Goal: Obtain resource: Obtain resource

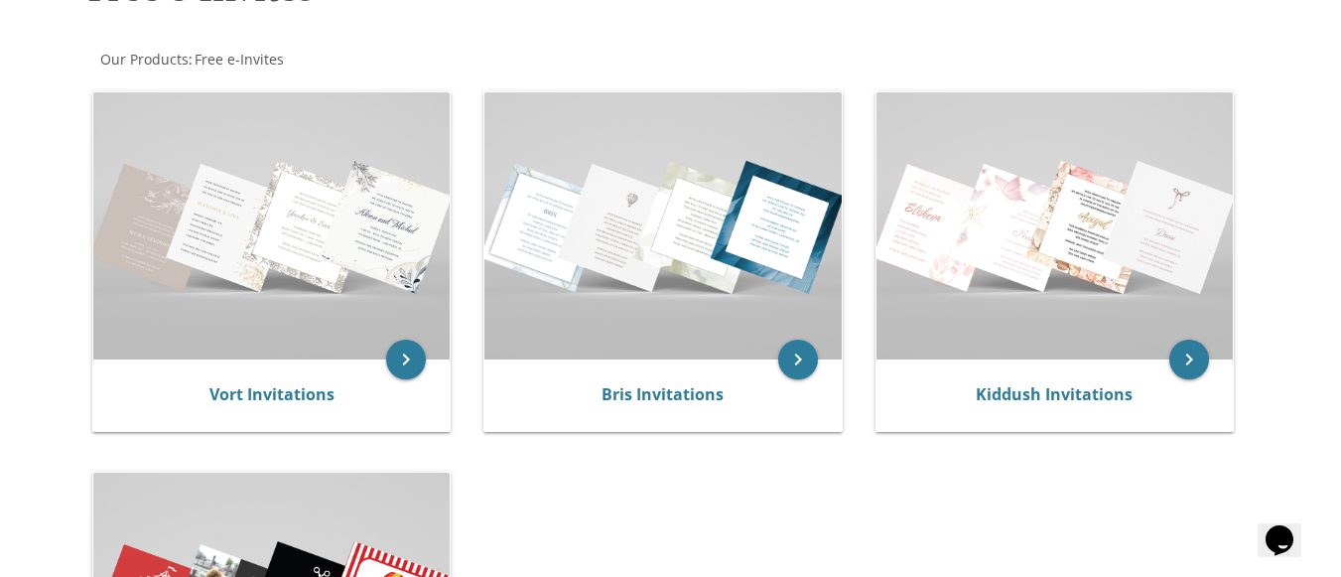
scroll to position [355, 0]
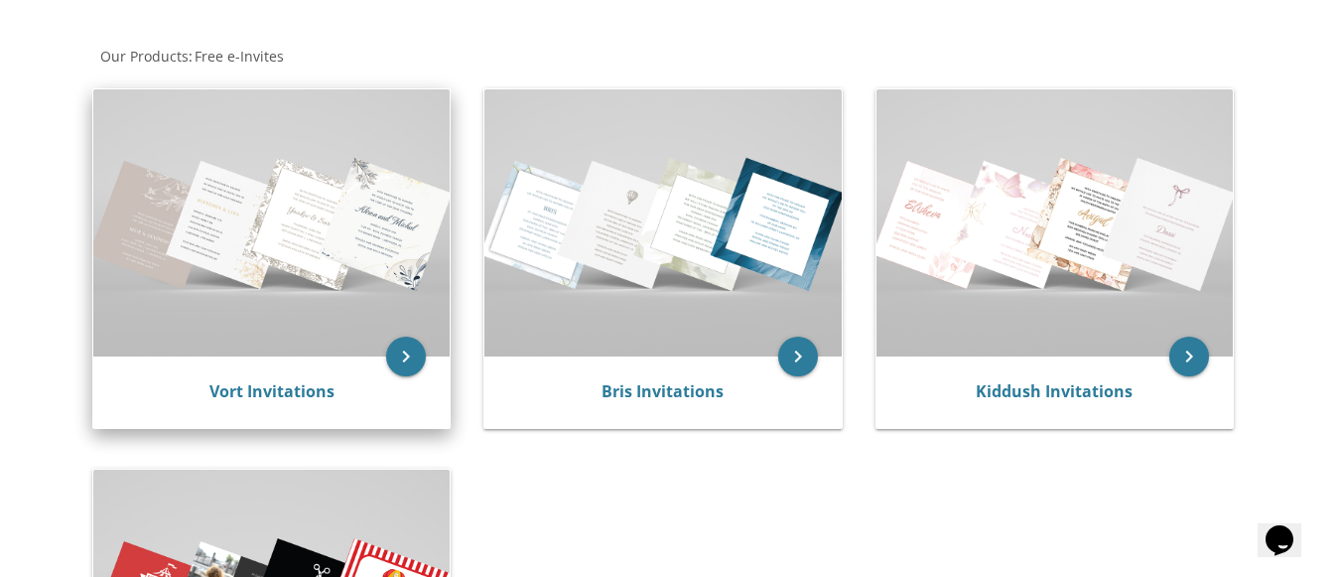
click at [328, 308] on img at bounding box center [271, 222] width 356 height 267
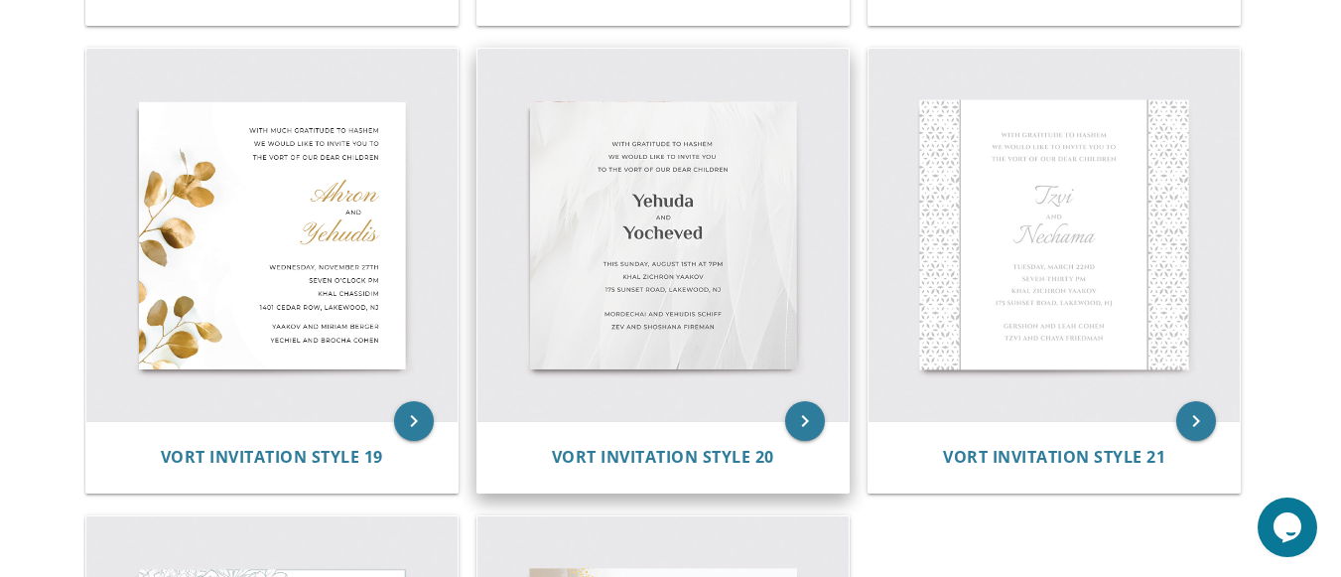
scroll to position [3208, 0]
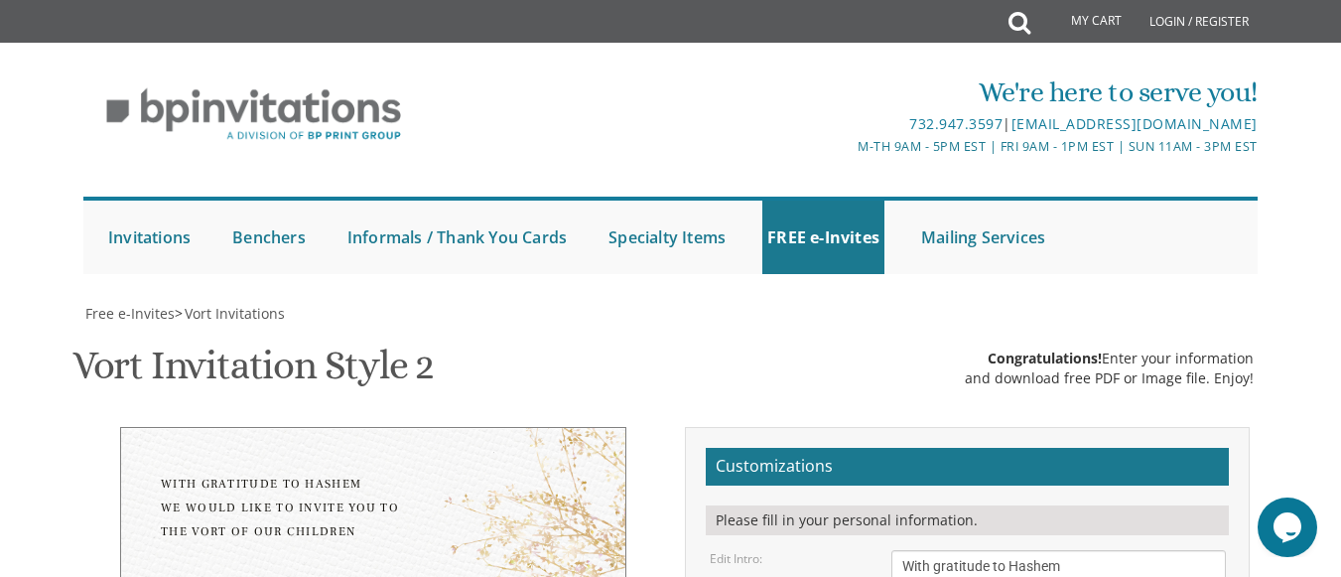
scroll to position [453, 0]
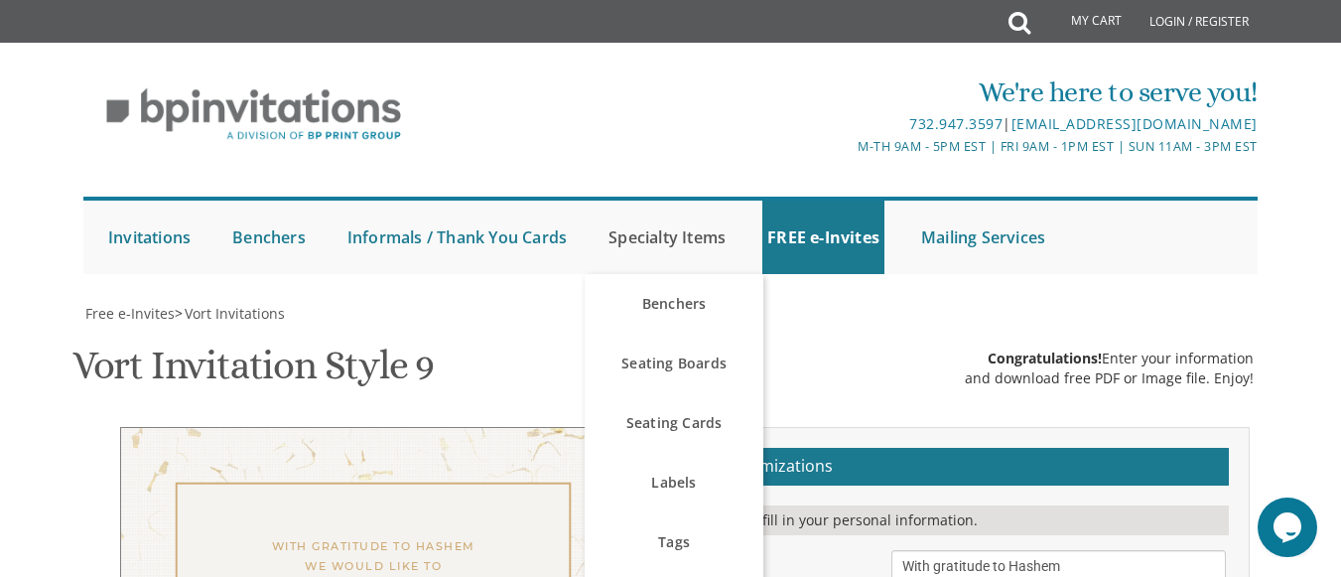
scroll to position [413, 0]
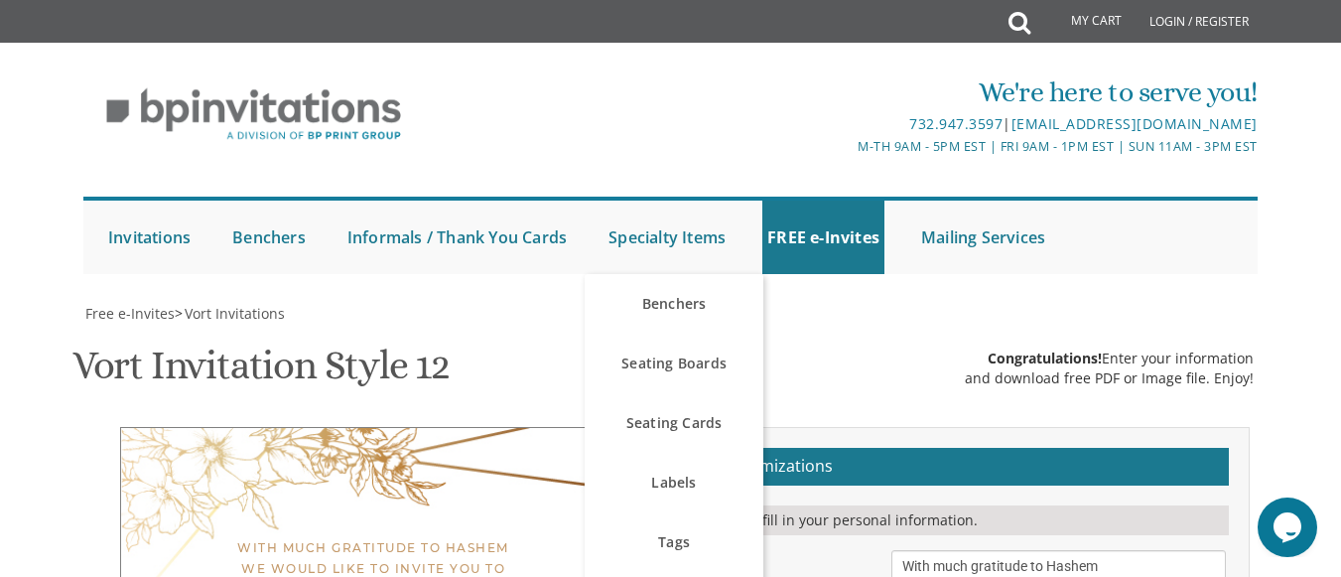
scroll to position [392, 0]
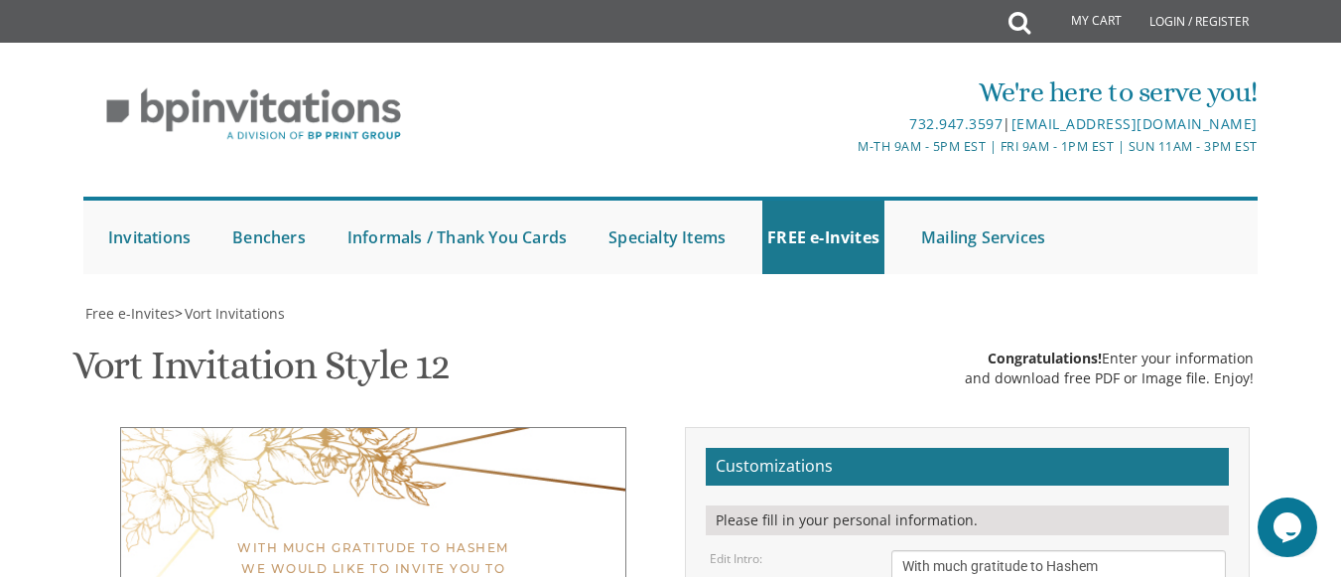
drag, startPoint x: 1003, startPoint y: 326, endPoint x: 738, endPoint y: 351, distance: 266.2
type textarea "[PERSON_NAME] & [PERSON_NAME]"
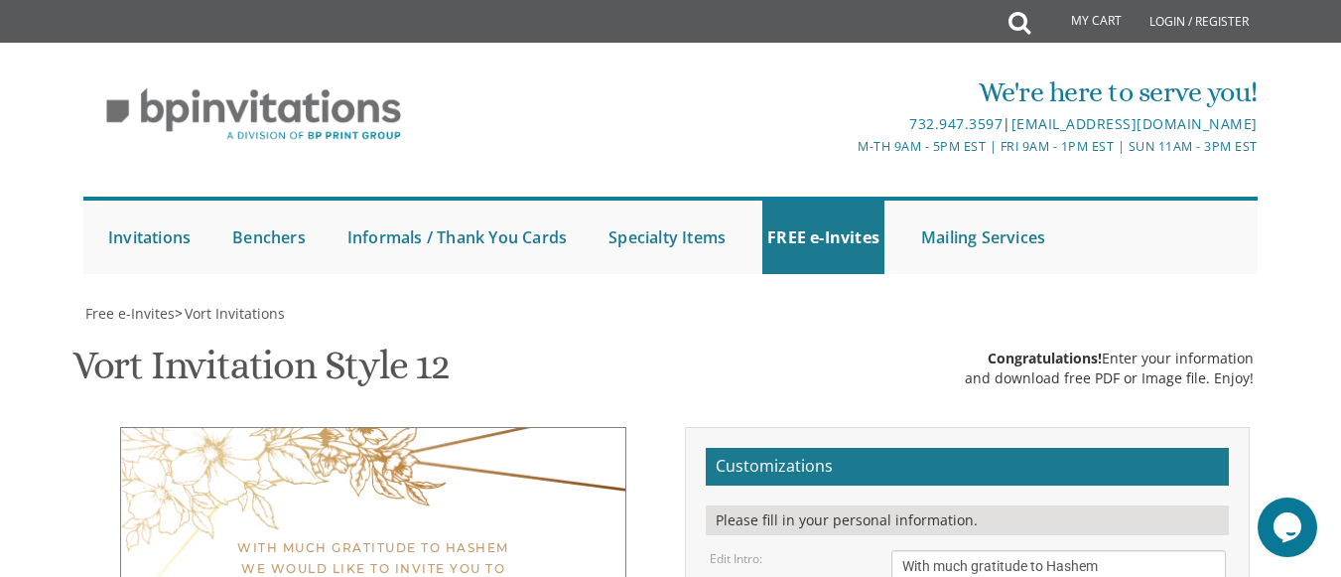
select select "40px"
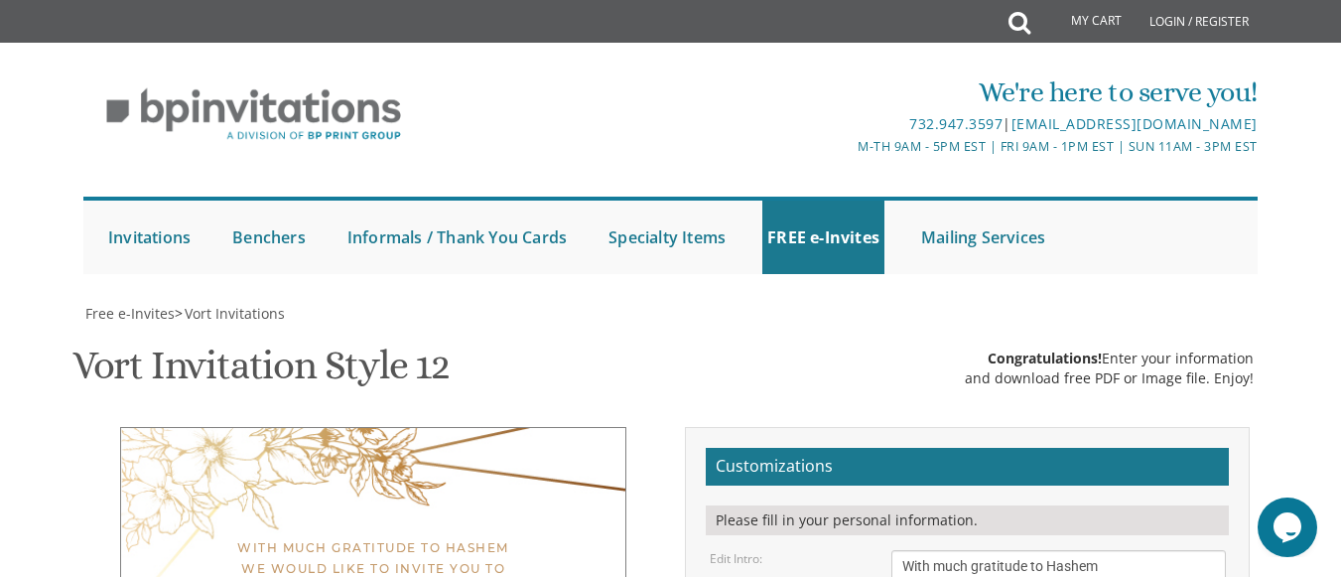
drag, startPoint x: 1034, startPoint y: 396, endPoint x: 882, endPoint y: 399, distance: 151.9
drag, startPoint x: 1008, startPoint y: 418, endPoint x: 985, endPoint y: 422, distance: 24.1
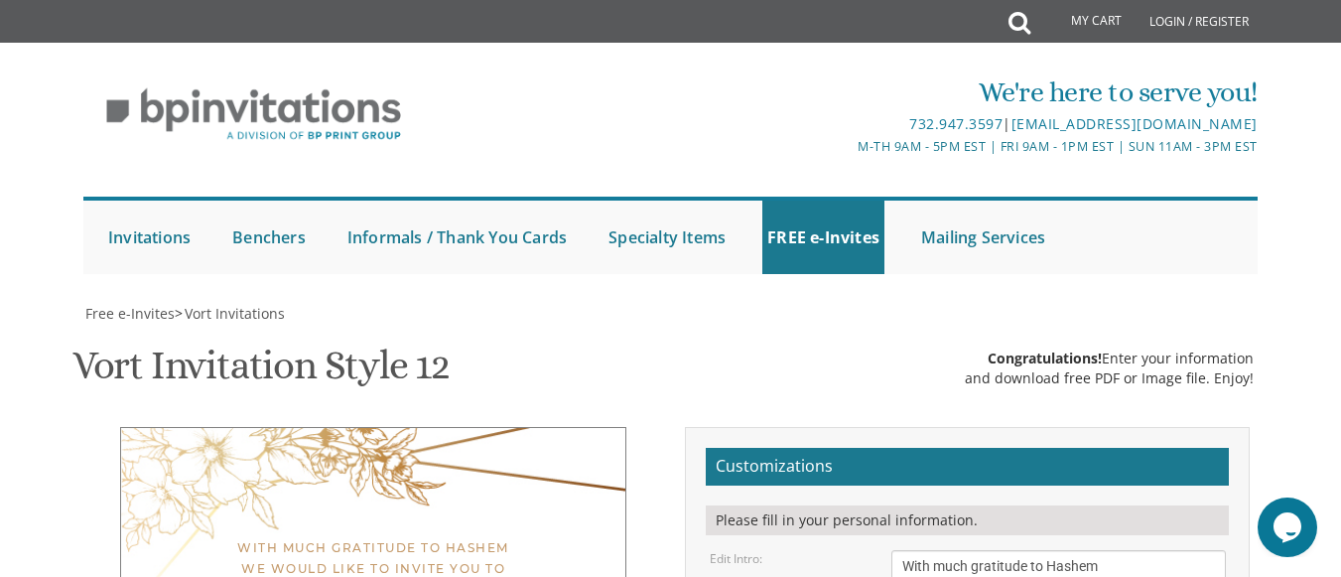
type textarea "Sunday, August 24th • 6:30-9:30 pm Ribnitz Hall 55 Old Nyack Turnpike • Monsey,…"
drag, startPoint x: 1062, startPoint y: 469, endPoint x: 887, endPoint y: 461, distance: 174.8
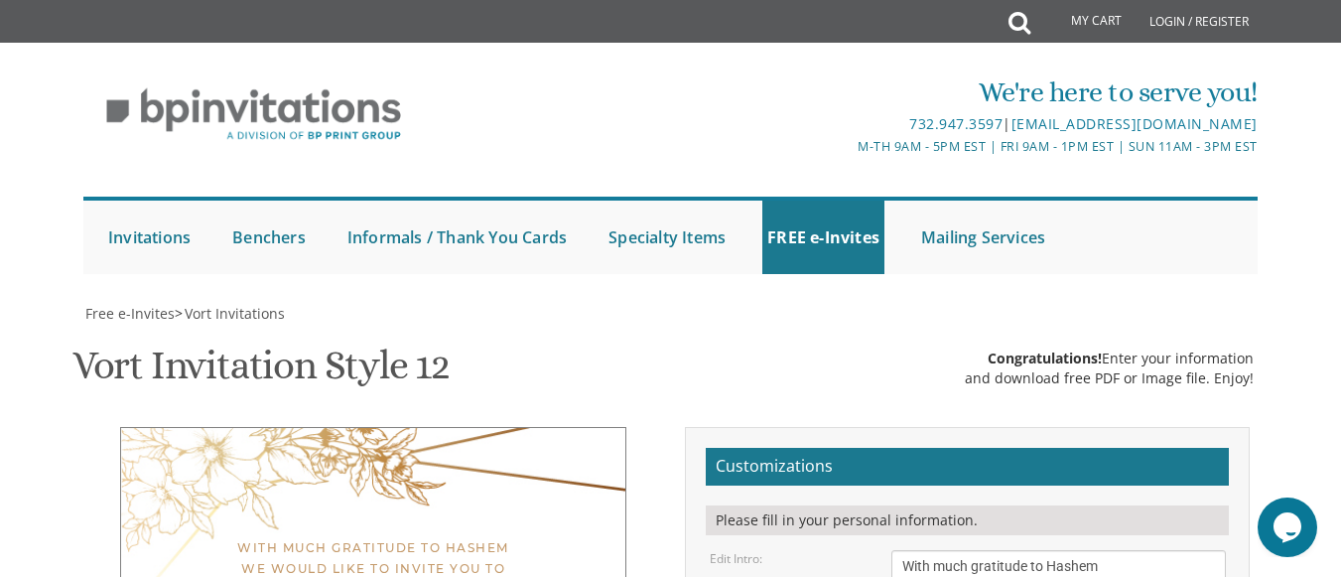
drag, startPoint x: 1059, startPoint y: 492, endPoint x: 903, endPoint y: 491, distance: 155.8
type textarea "Rabbi & [PERSON_NAME] Rabbi & [PERSON_NAME]"
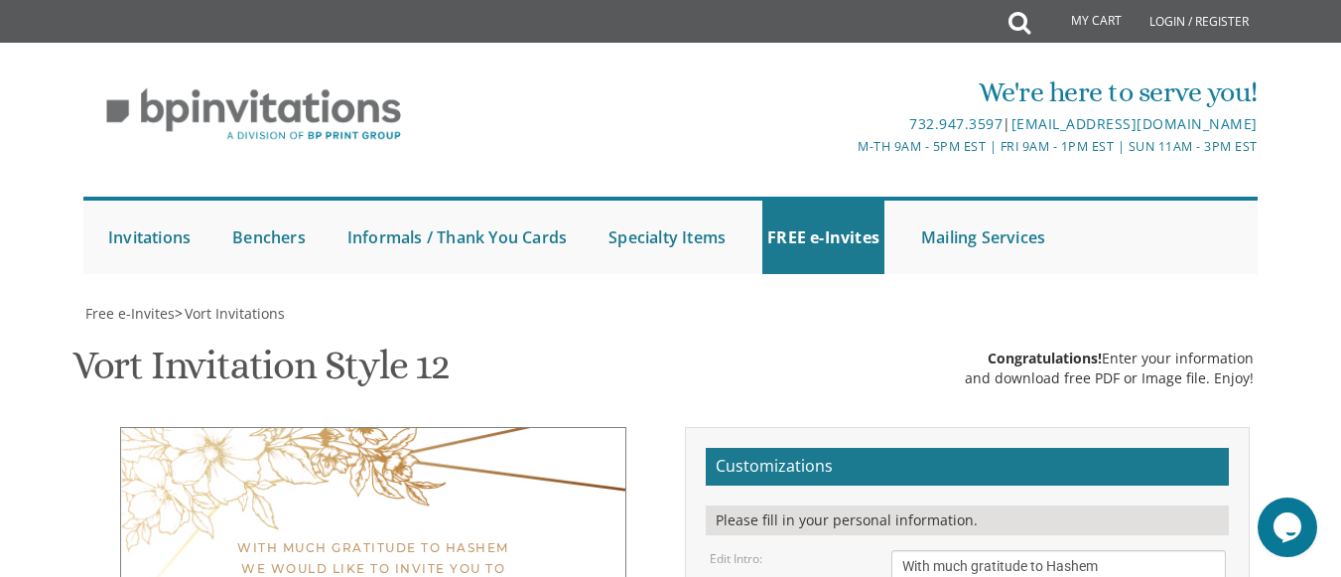
scroll to position [423, 0]
drag, startPoint x: 1175, startPoint y: 384, endPoint x: 894, endPoint y: 318, distance: 288.6
drag, startPoint x: 1022, startPoint y: 325, endPoint x: 876, endPoint y: 298, distance: 148.3
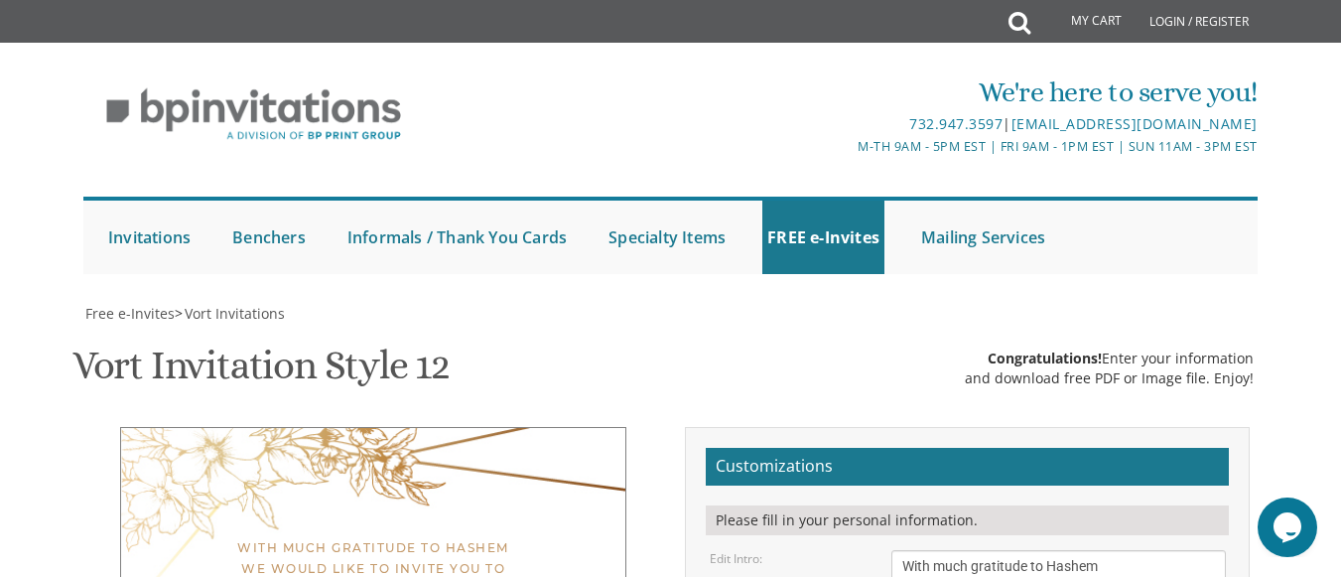
type input "[EMAIL_ADDRESS][DOMAIN_NAME]"
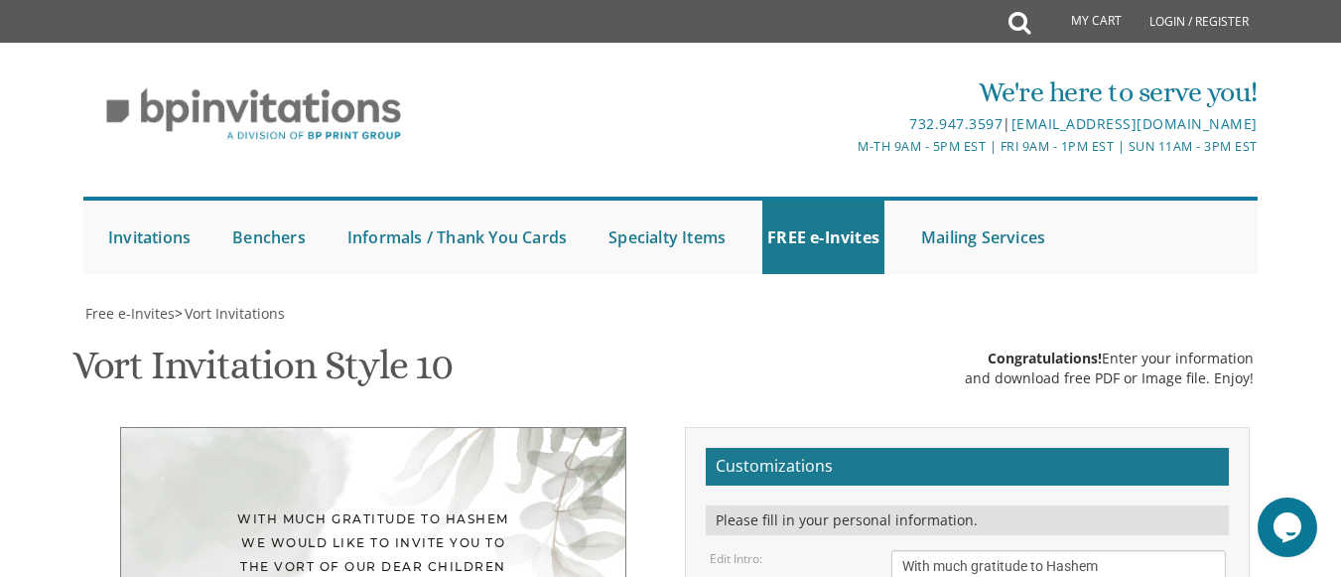
scroll to position [415, 0]
drag, startPoint x: 989, startPoint y: 303, endPoint x: 864, endPoint y: 292, distance: 125.5
type textarea "Chaim Yisroel & Chani"
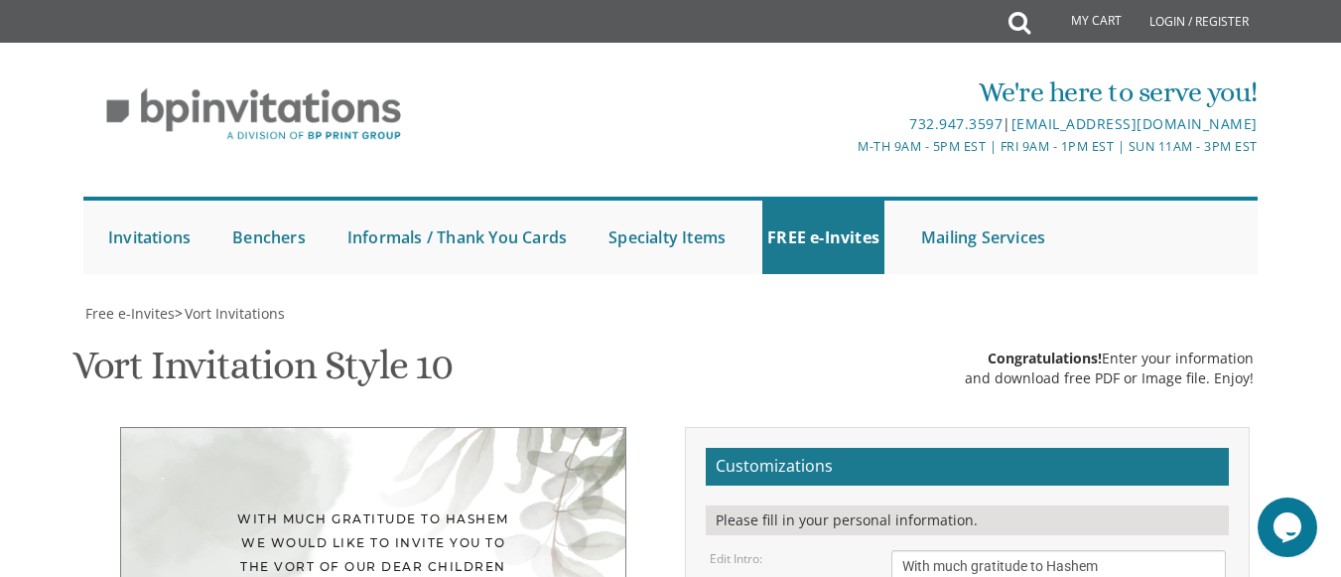
select select "40px"
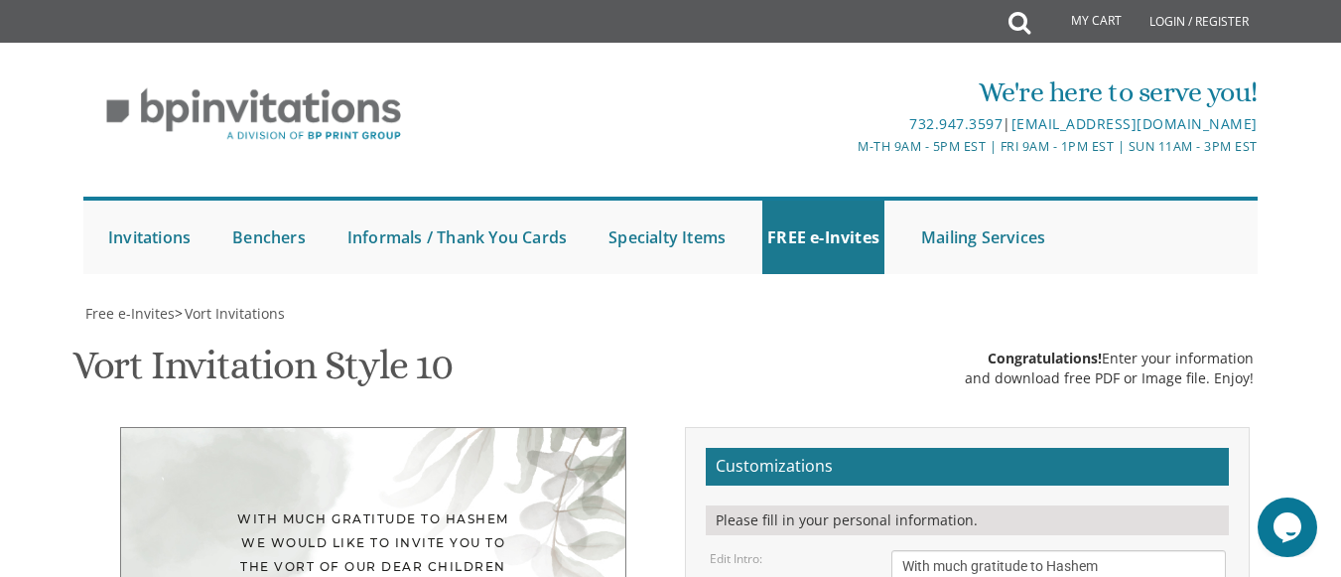
drag, startPoint x: 1119, startPoint y: 412, endPoint x: 899, endPoint y: 346, distance: 229.9
paste textarea "Sunday, August 24th • 6:30-9:30 pm Ribnitz Hall 55 Old Nyack Turnpike • Monsey,…"
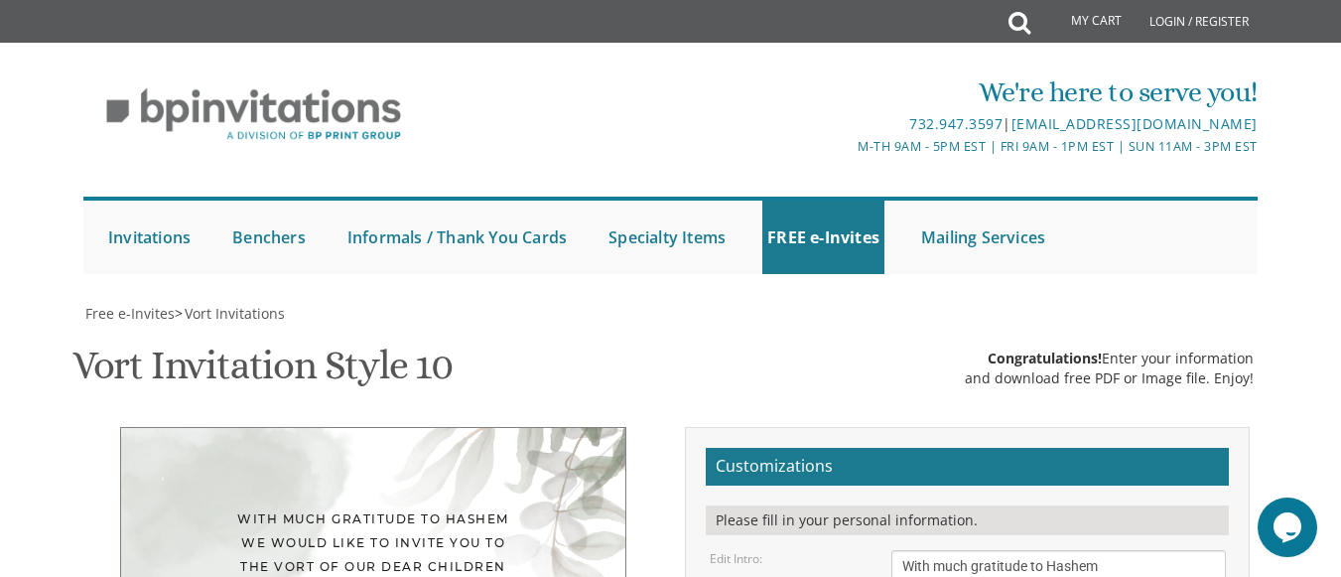
type textarea "[DATE] 6:30-9:30 pm [GEOGRAPHIC_DATA] [STREET_ADDRESS]"
drag, startPoint x: 1088, startPoint y: 488, endPoint x: 872, endPoint y: 474, distance: 215.8
type textarea "Rabbi & Mrs. Einstadter Rabbi & Mrs. Flam"
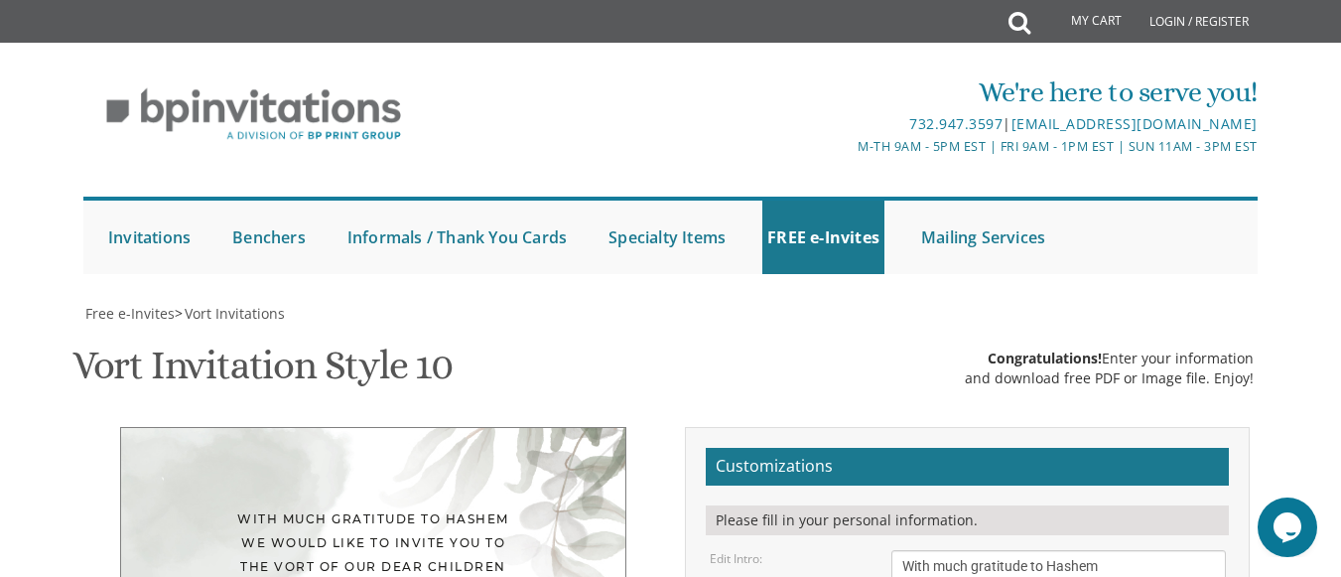
drag, startPoint x: 1164, startPoint y: 417, endPoint x: 882, endPoint y: 344, distance: 291.0
type input "rosenthaltova@gmail.com"
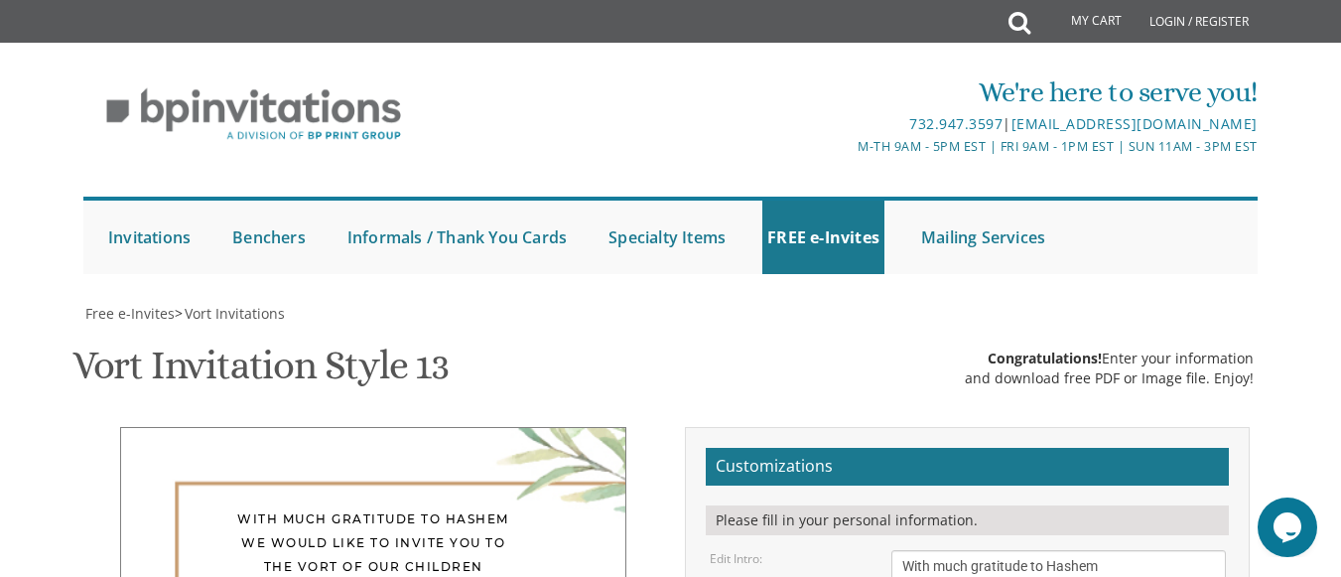
scroll to position [448, 0]
type textarea "[PERSON_NAME] & [PERSON_NAME]"
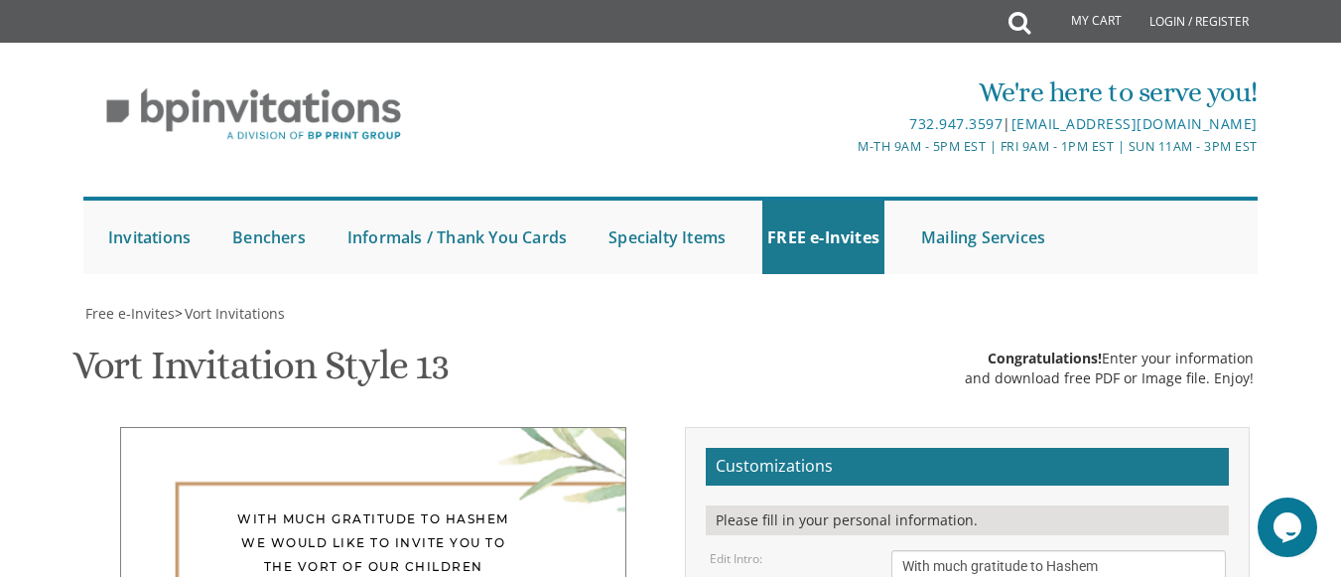
select select "40px"
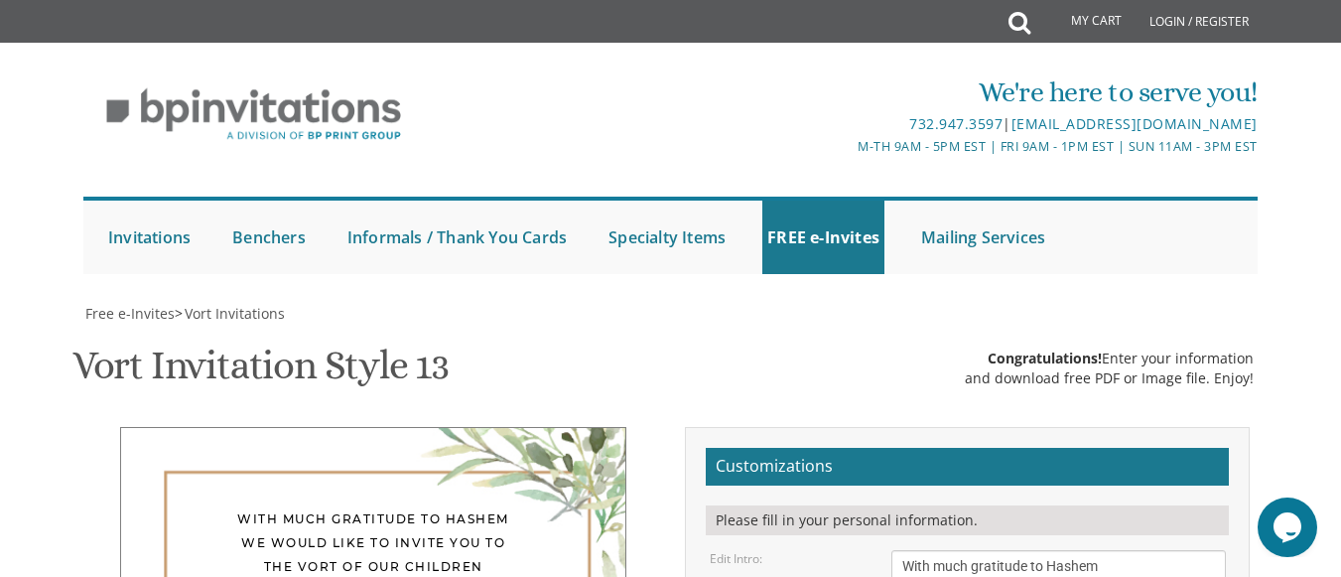
scroll to position [371, 0]
drag, startPoint x: 1098, startPoint y: 454, endPoint x: 941, endPoint y: 428, distance: 158.9
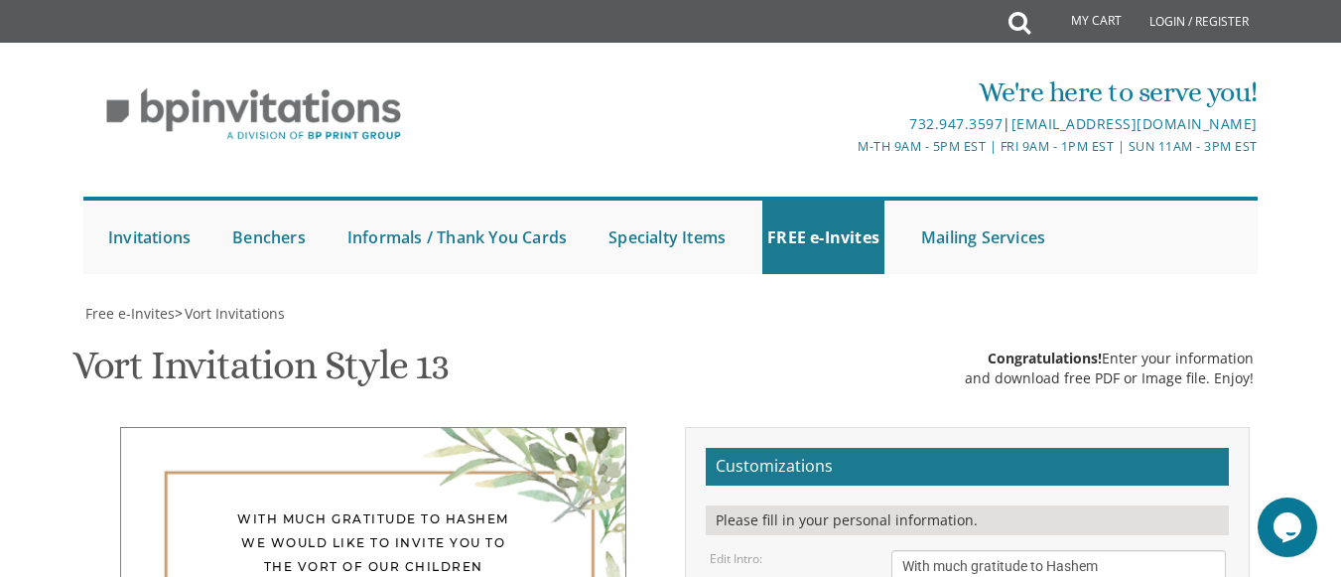
type textarea "W"
paste textarea "[DATE] 6:30-9:30 pm [GEOGRAPHIC_DATA] [STREET_ADDRESS]"
type textarea "[DATE] 6:30-9:30 pm [GEOGRAPHIC_DATA] [STREET_ADDRESS]"
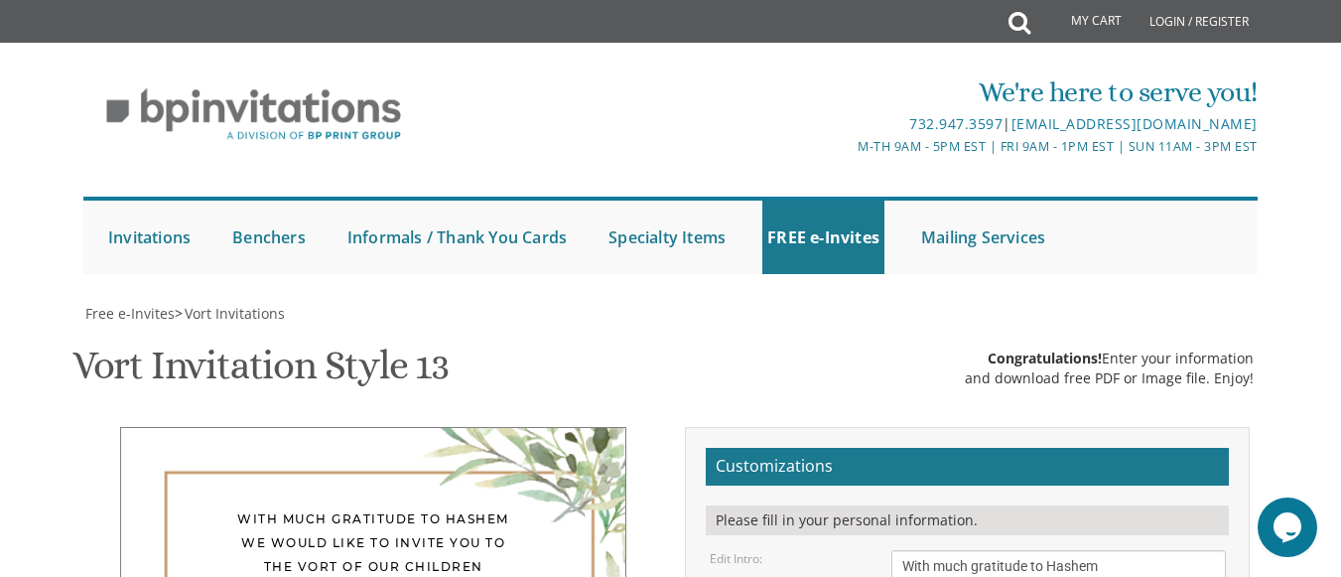
scroll to position [456, 0]
drag, startPoint x: 1105, startPoint y: 442, endPoint x: 885, endPoint y: 420, distance: 220.4
paste textarea "Rabbi & [PERSON_NAME] Rabbi & [PERSON_NAME]"
type textarea "Rabbi & [PERSON_NAME] Rabbi & [PERSON_NAME]"
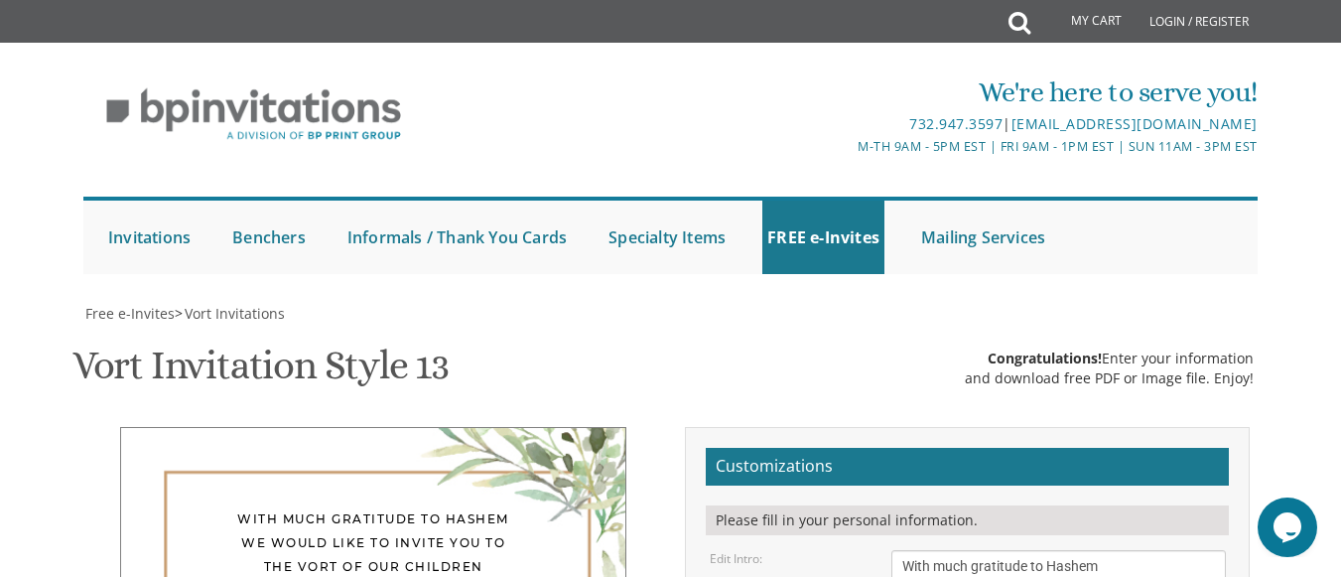
type input "[EMAIL_ADDRESS][DOMAIN_NAME]"
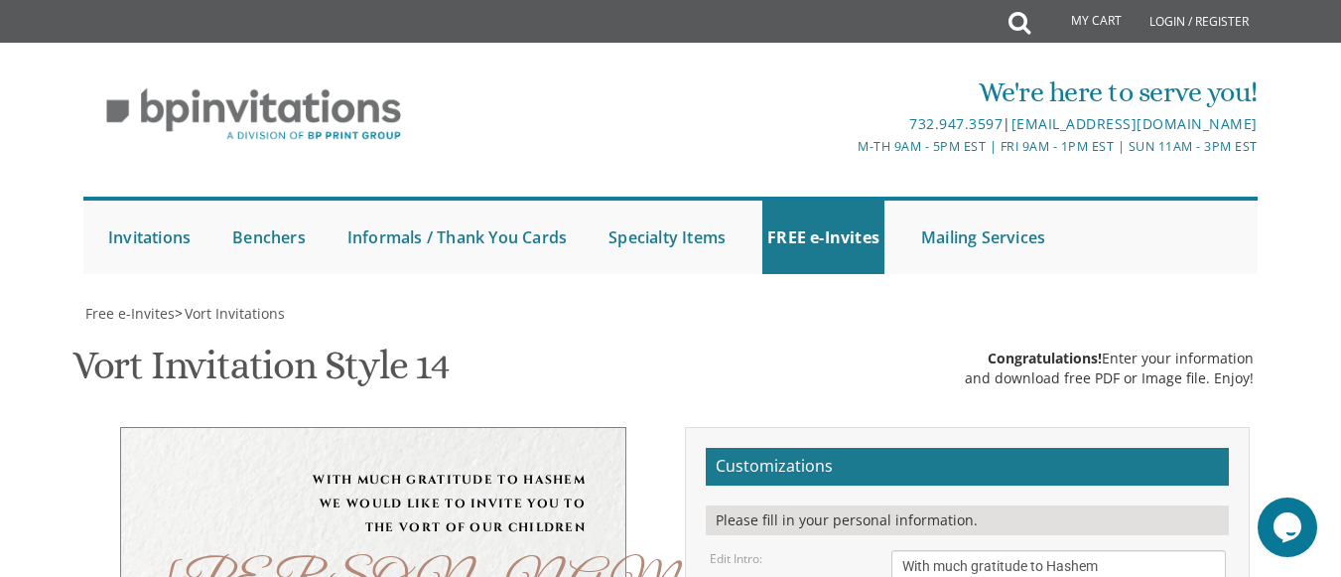
scroll to position [414, 0]
drag, startPoint x: 956, startPoint y: 300, endPoint x: 882, endPoint y: 300, distance: 73.4
drag, startPoint x: 976, startPoint y: 348, endPoint x: 876, endPoint y: 355, distance: 99.5
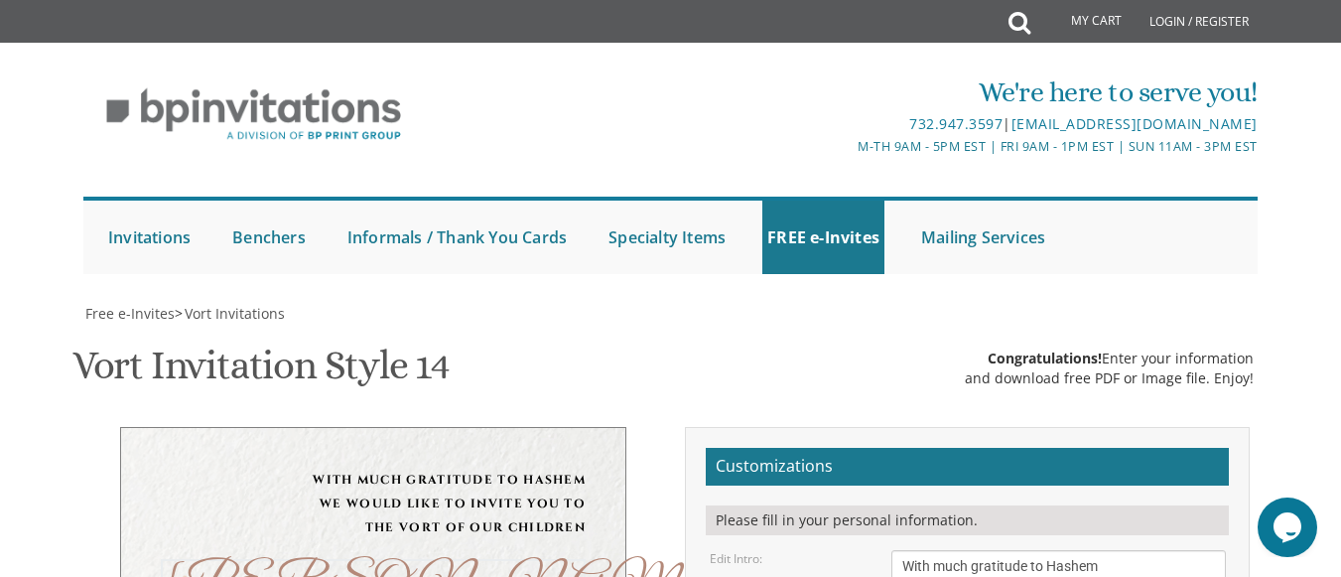
type textarea "[PERSON_NAME] & [PERSON_NAME]"
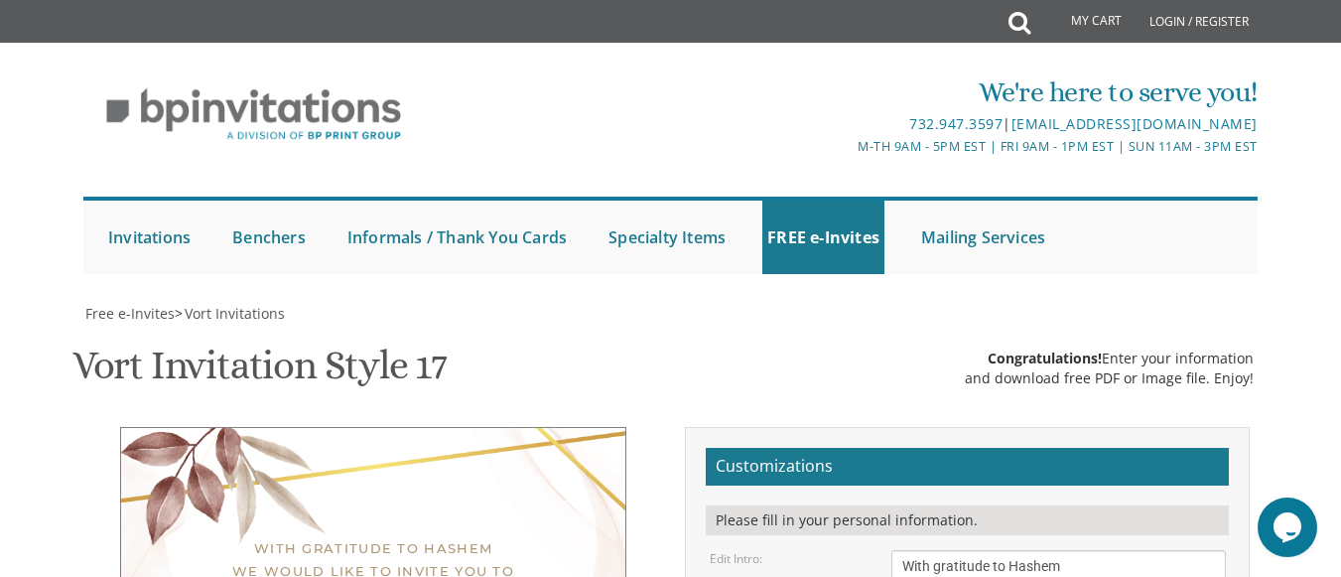
scroll to position [390, 0]
drag, startPoint x: 1001, startPoint y: 328, endPoint x: 746, endPoint y: 334, distance: 255.1
type textarea "[PERSON_NAME] & [PERSON_NAME]"
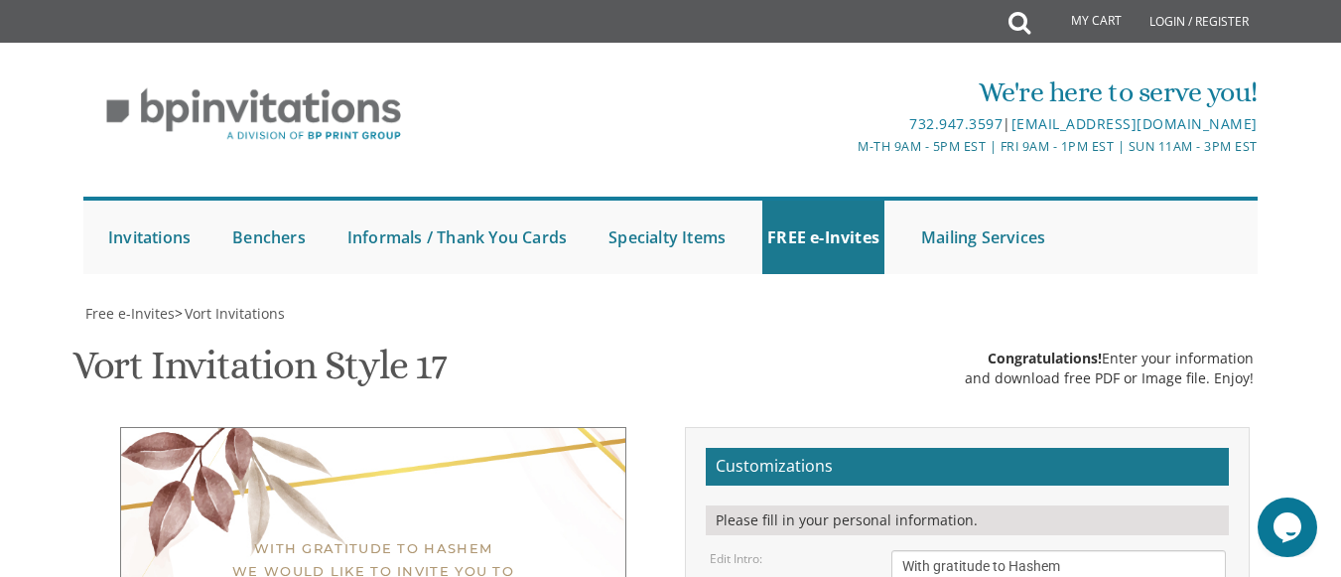
drag, startPoint x: 1110, startPoint y: 415, endPoint x: 888, endPoint y: 370, distance: 225.8
paste textarea "[DATE] 6:30-9:30 pm [GEOGRAPHIC_DATA] [STREET_ADDRESS]"
type textarea "[DATE] 6:30-9:30 pm [GEOGRAPHIC_DATA] [STREET_ADDRESS]"
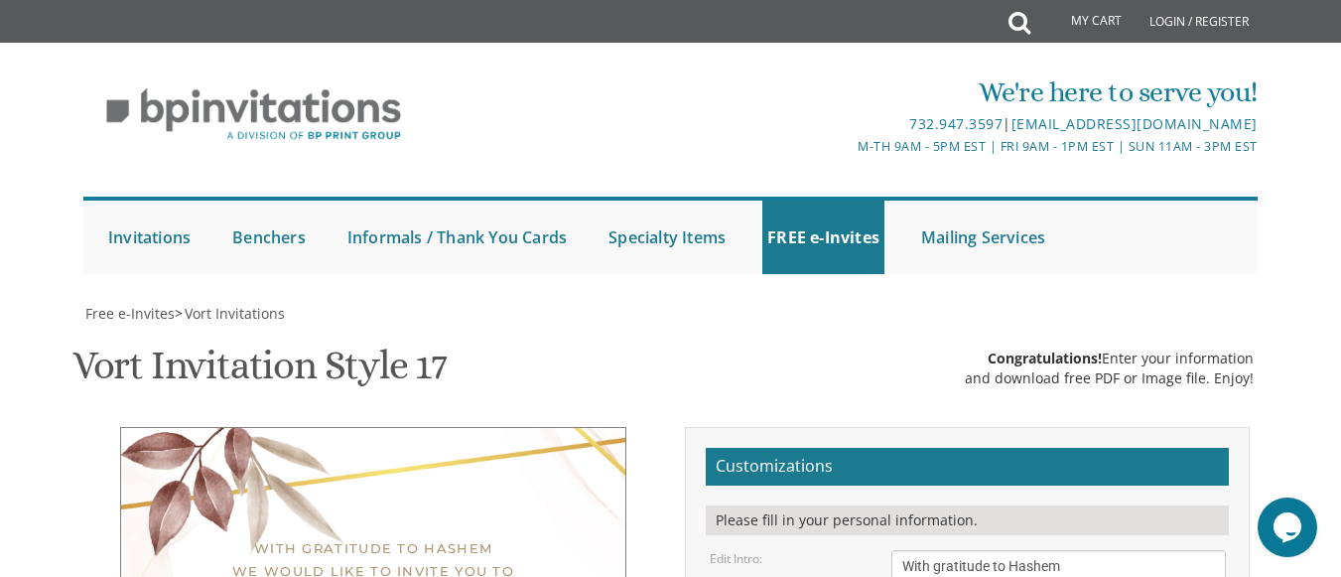
drag, startPoint x: 1075, startPoint y: 328, endPoint x: 857, endPoint y: 269, distance: 225.1
paste textarea "Rabbi & [PERSON_NAME] Rabbi & [PERSON_NAME]"
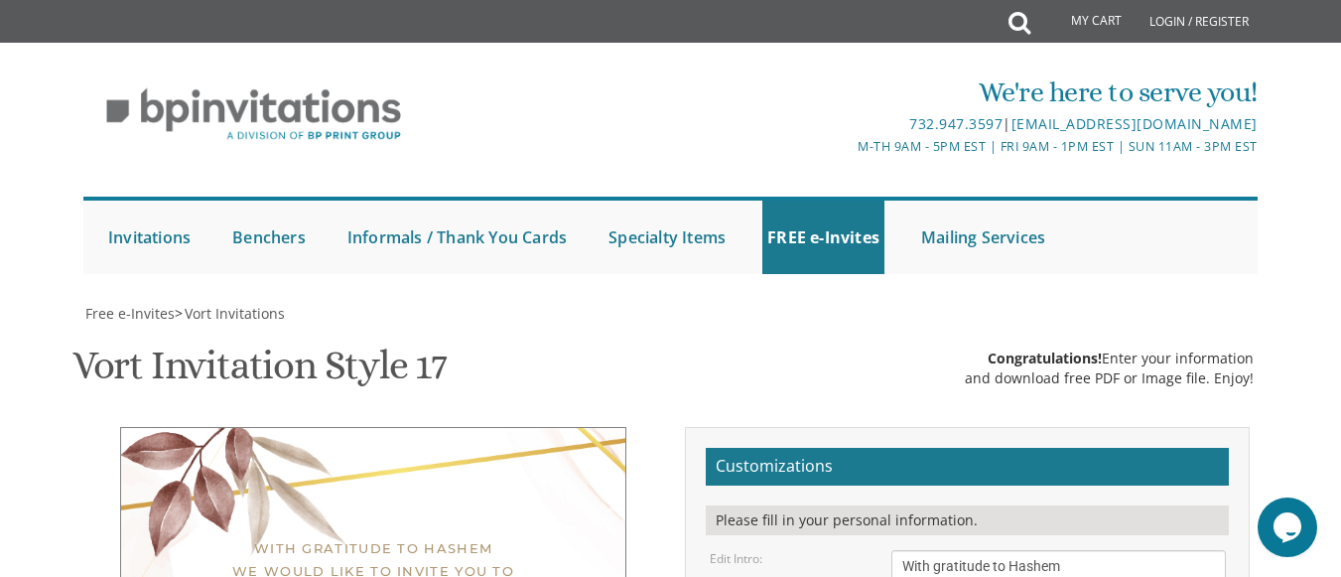
type textarea "Rabbi & [PERSON_NAME] Rabbi & [PERSON_NAME]"
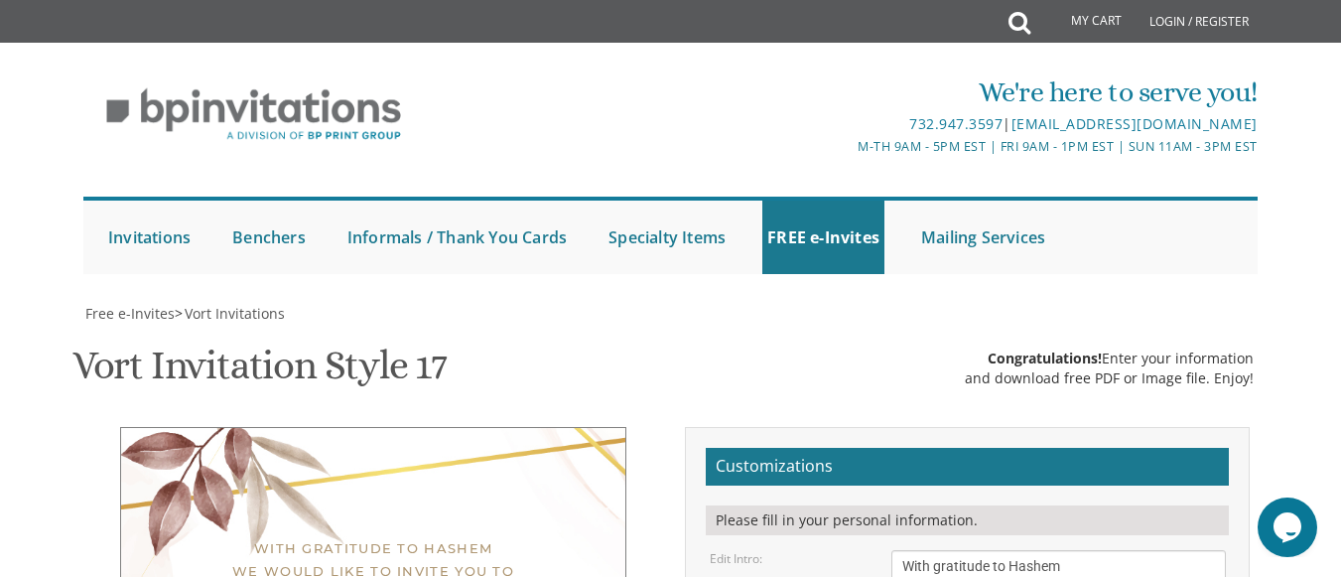
type input "[EMAIL_ADDRESS][DOMAIN_NAME]"
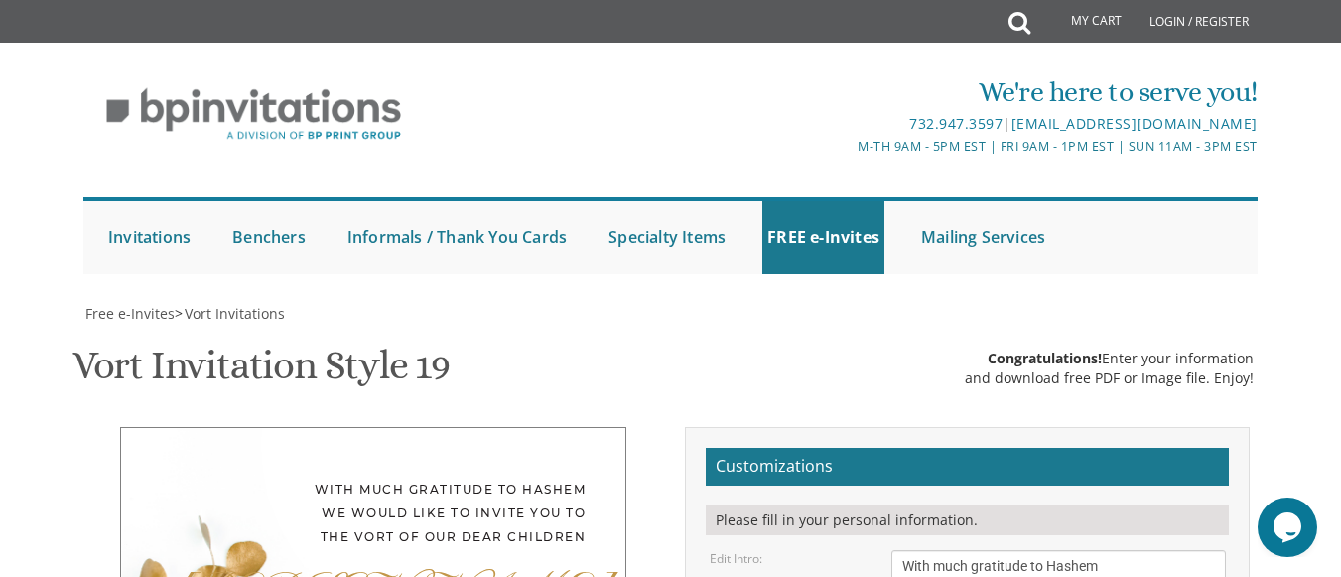
scroll to position [396, 0]
drag, startPoint x: 947, startPoint y: 320, endPoint x: 867, endPoint y: 320, distance: 79.4
type textarea "Chaim Yisroel"
type textarea "s"
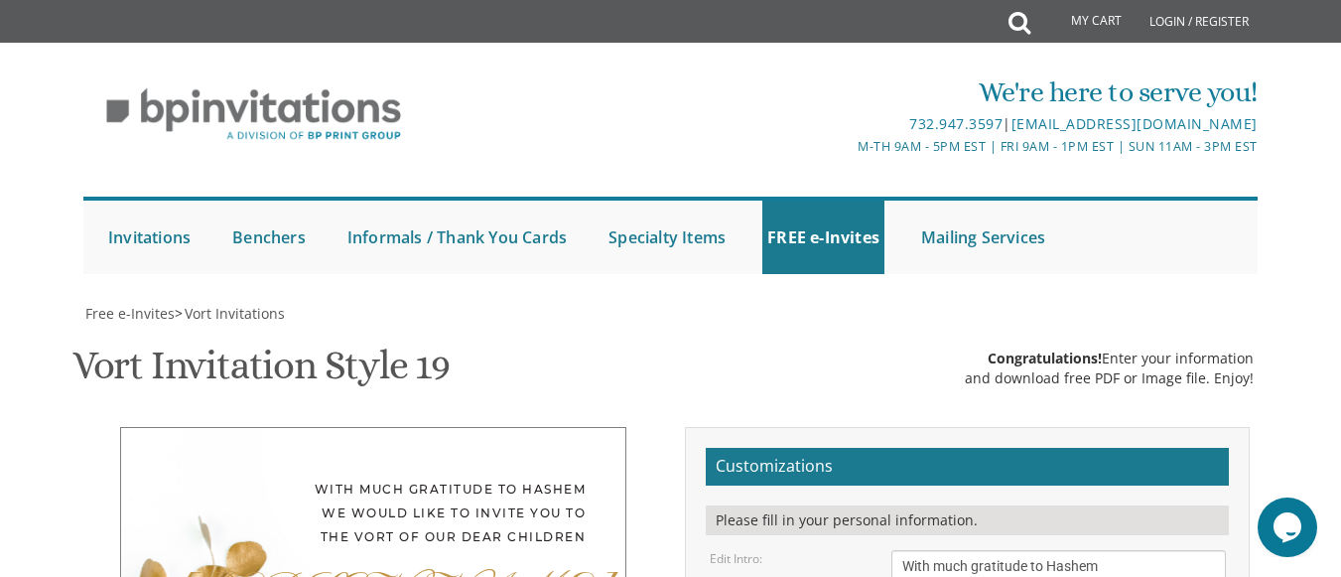
type textarea "Chani"
drag, startPoint x: 1100, startPoint y: 513, endPoint x: 879, endPoint y: 445, distance: 230.7
paste textarea "[DATE] 6:30-9:30 pm [GEOGRAPHIC_DATA] [STREET_ADDRESS]"
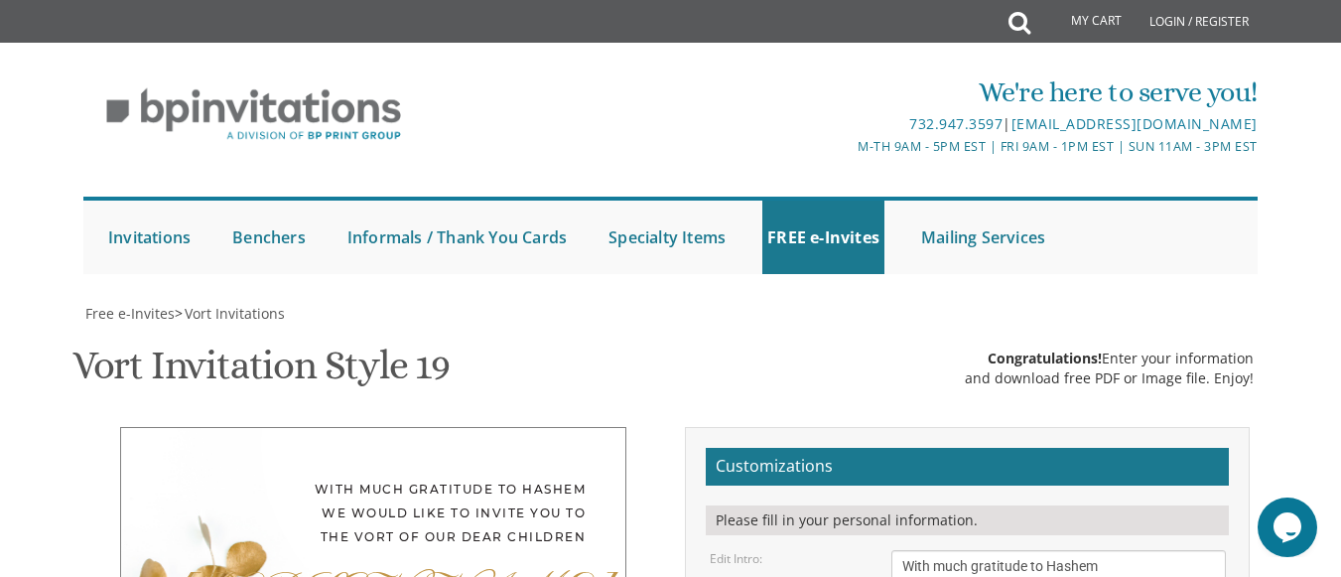
type textarea "[DATE] 6:30-9:30 pm [GEOGRAPHIC_DATA] [STREET_ADDRESS]"
drag, startPoint x: 1098, startPoint y: 426, endPoint x: 863, endPoint y: 389, distance: 237.1
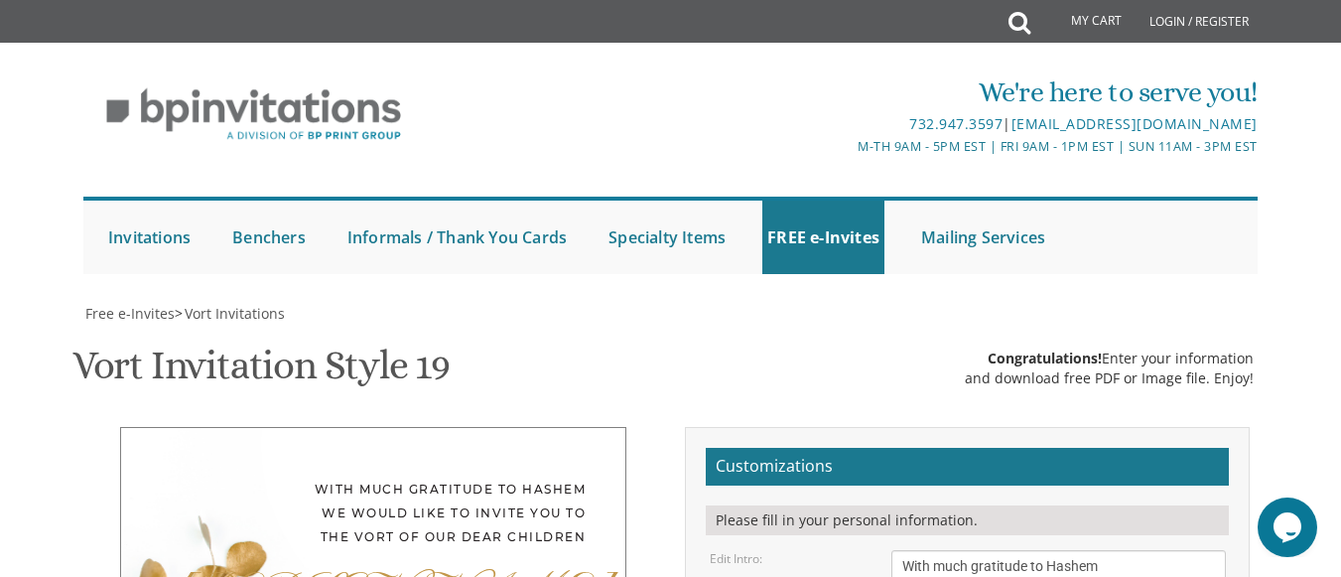
paste textarea "Rabbi & [PERSON_NAME] Rabbi & [PERSON_NAME]"
type textarea "Rabbi & [PERSON_NAME] Rabbi & [PERSON_NAME]"
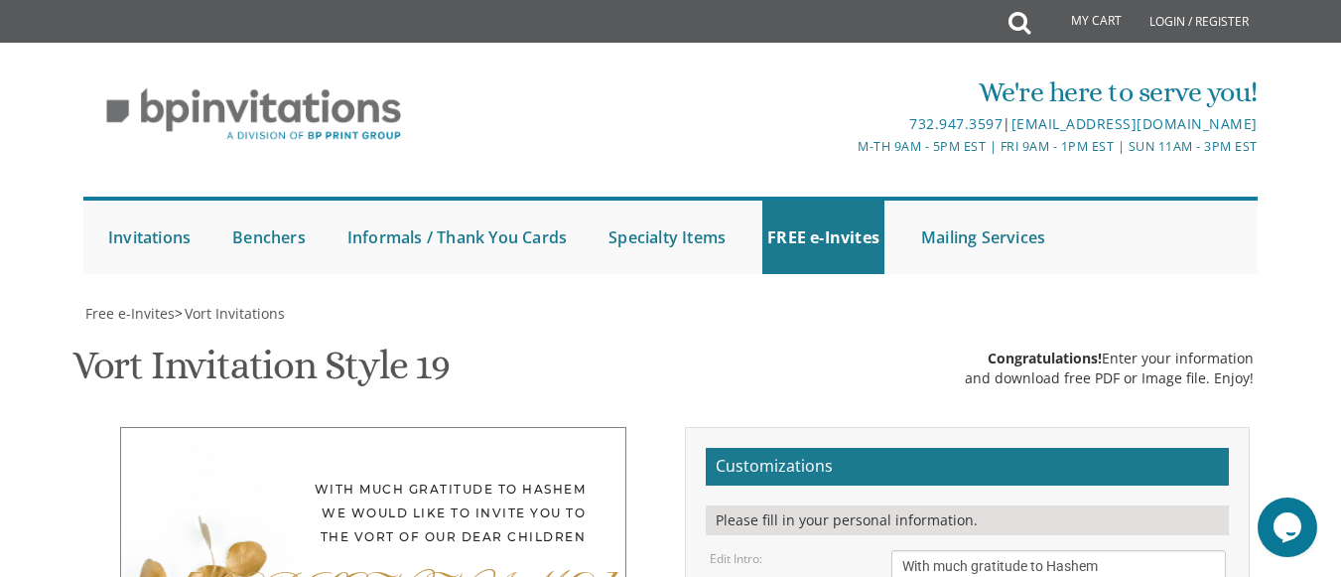
type input "[EMAIL_ADDRESS][DOMAIN_NAME]"
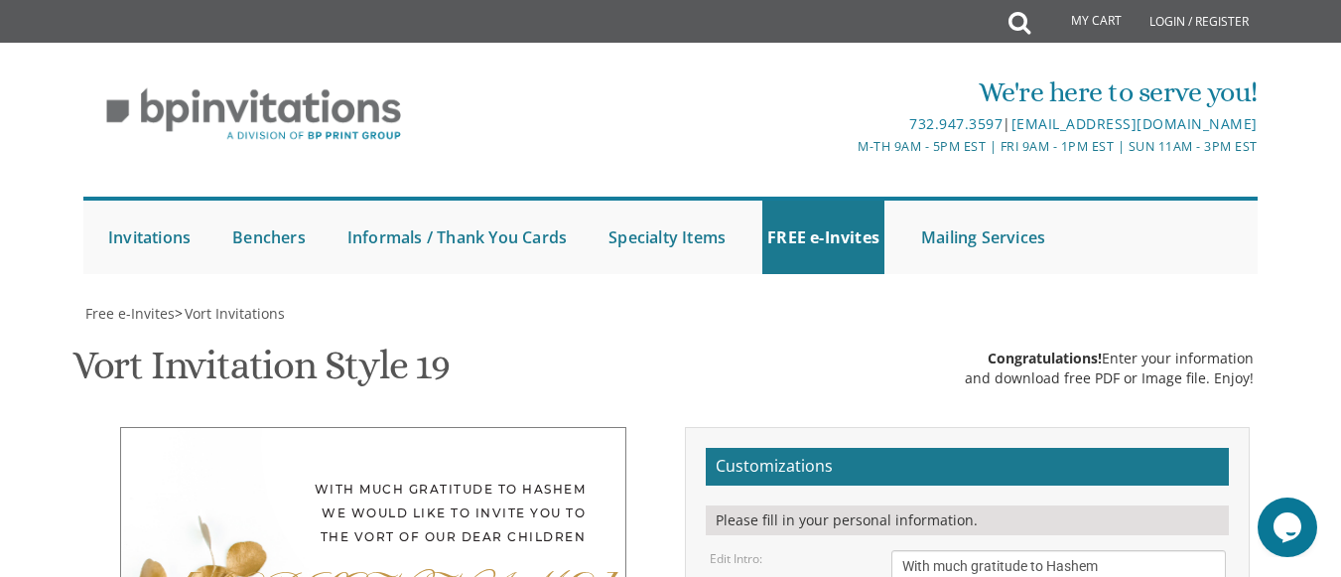
drag, startPoint x: 1051, startPoint y: 288, endPoint x: 853, endPoint y: 219, distance: 210.0
paste textarea "שׁמעון"
type textarea "שׁמעון"
